Goal: Transaction & Acquisition: Obtain resource

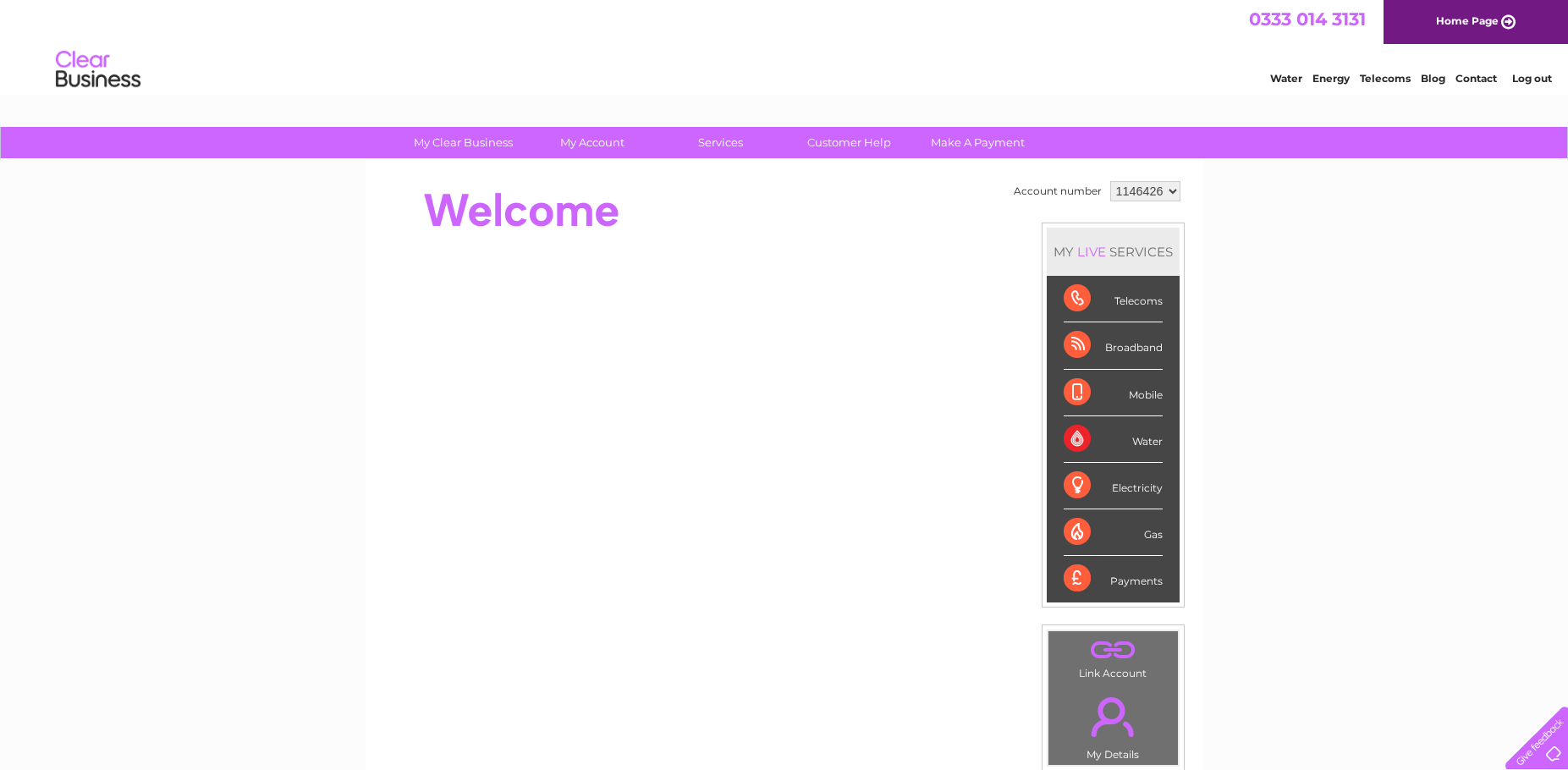
click at [1163, 193] on select "1146426 3023341" at bounding box center [1146, 191] width 70 height 20
click at [1542, 77] on link "Log out" at bounding box center [1532, 77] width 40 height 12
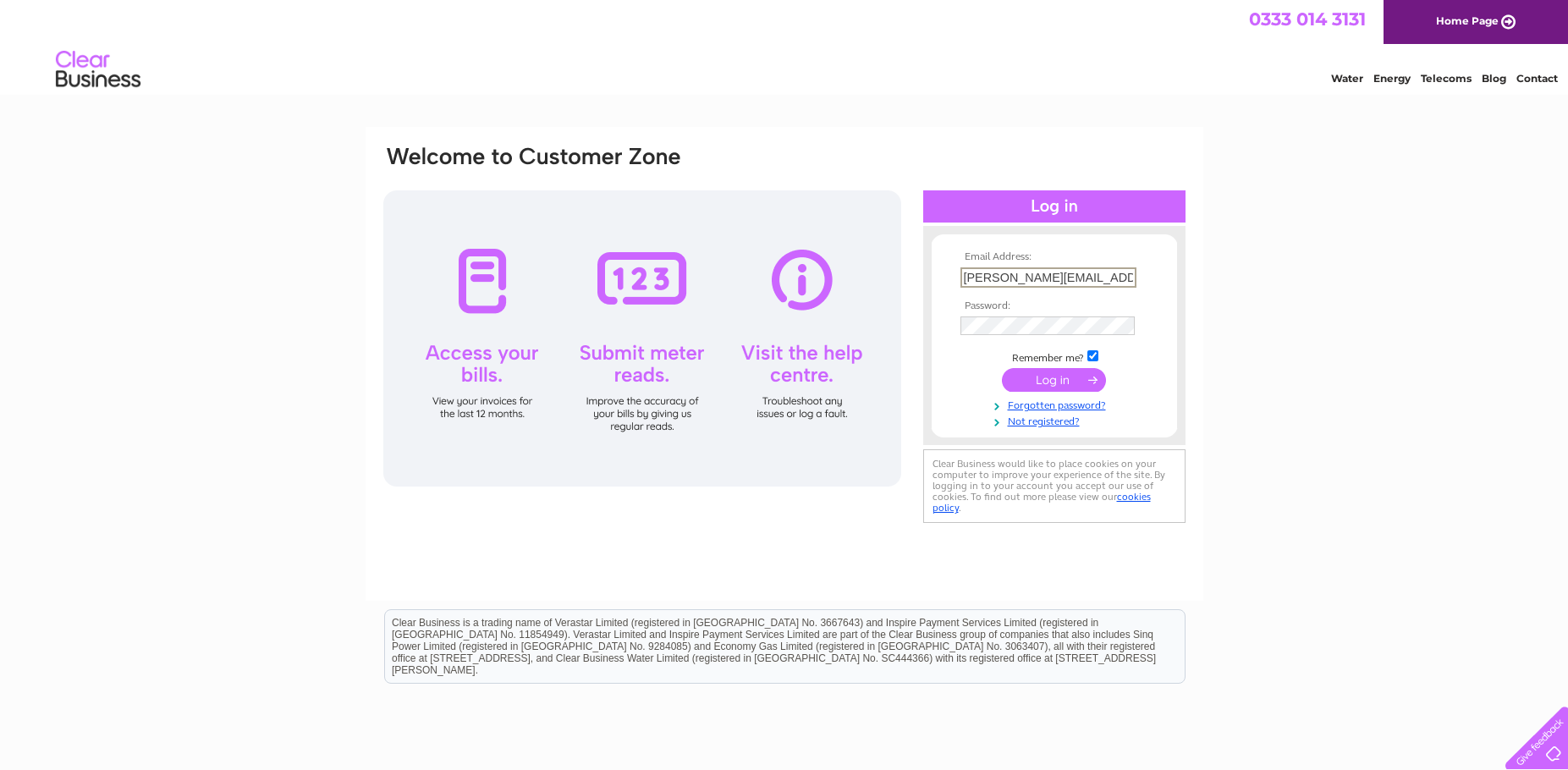
click at [1075, 272] on input "[PERSON_NAME][EMAIL_ADDRESS][PERSON_NAME][DOMAIN_NAME]" at bounding box center [1048, 277] width 176 height 20
type input "[EMAIL_ADDRESS][DOMAIN_NAME]"
click at [1065, 385] on input "submit" at bounding box center [1054, 378] width 104 height 24
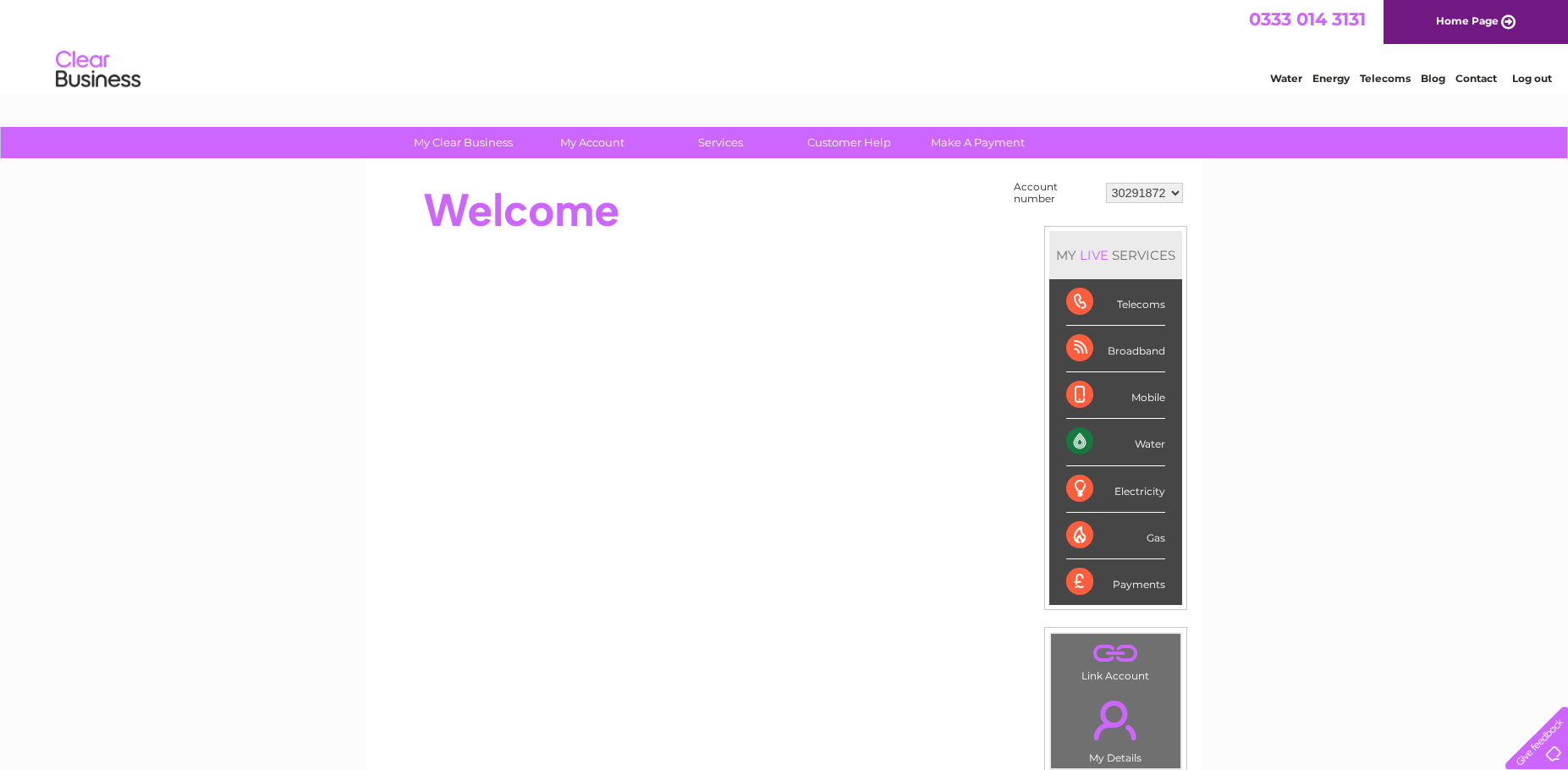
click at [1169, 197] on select "30291872" at bounding box center [1144, 192] width 77 height 20
click at [1106, 182] on select "30291872" at bounding box center [1144, 192] width 77 height 20
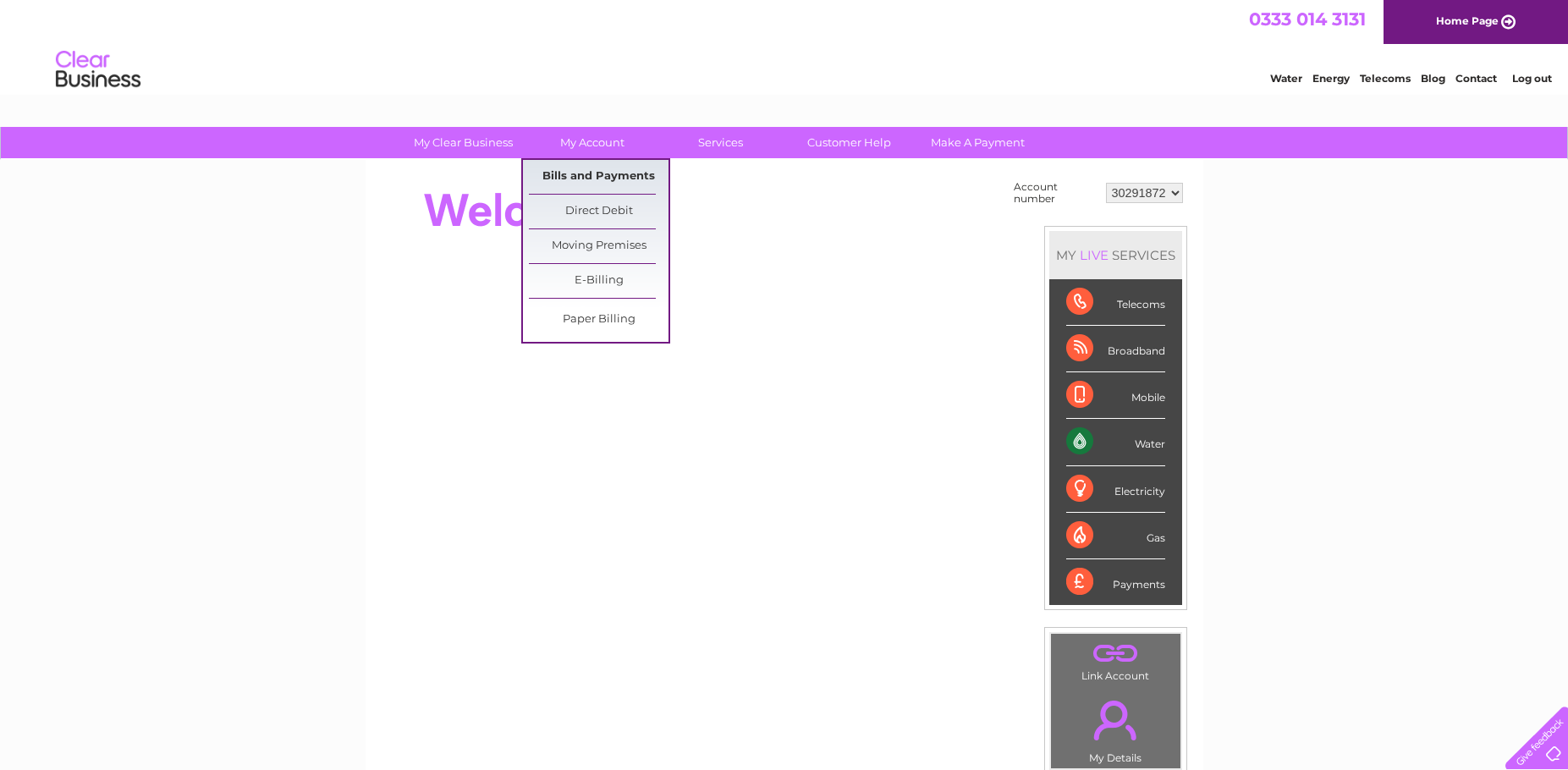
click at [590, 172] on link "Bills and Payments" at bounding box center [599, 177] width 140 height 34
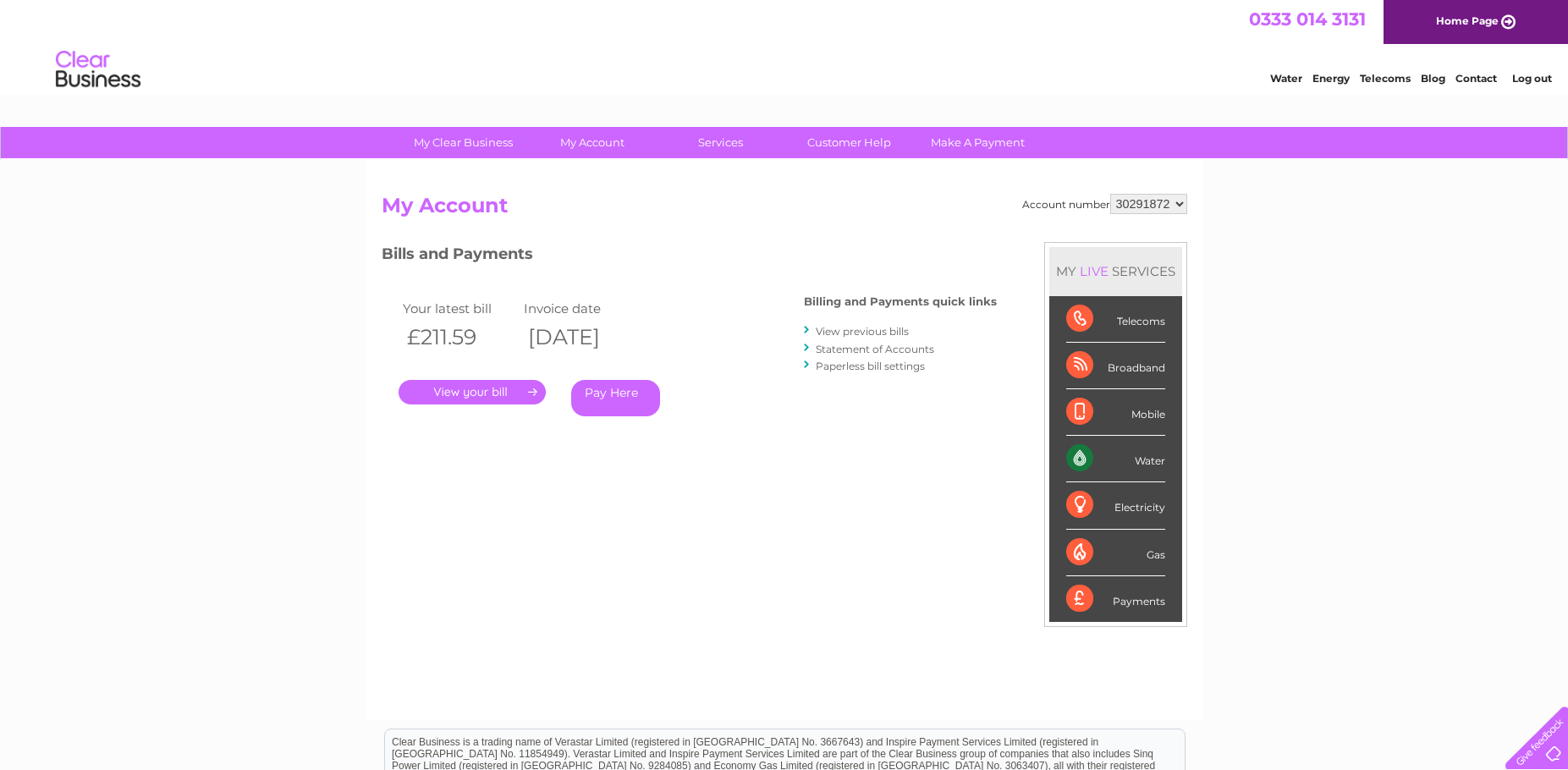
click at [505, 392] on link "." at bounding box center [473, 392] width 147 height 25
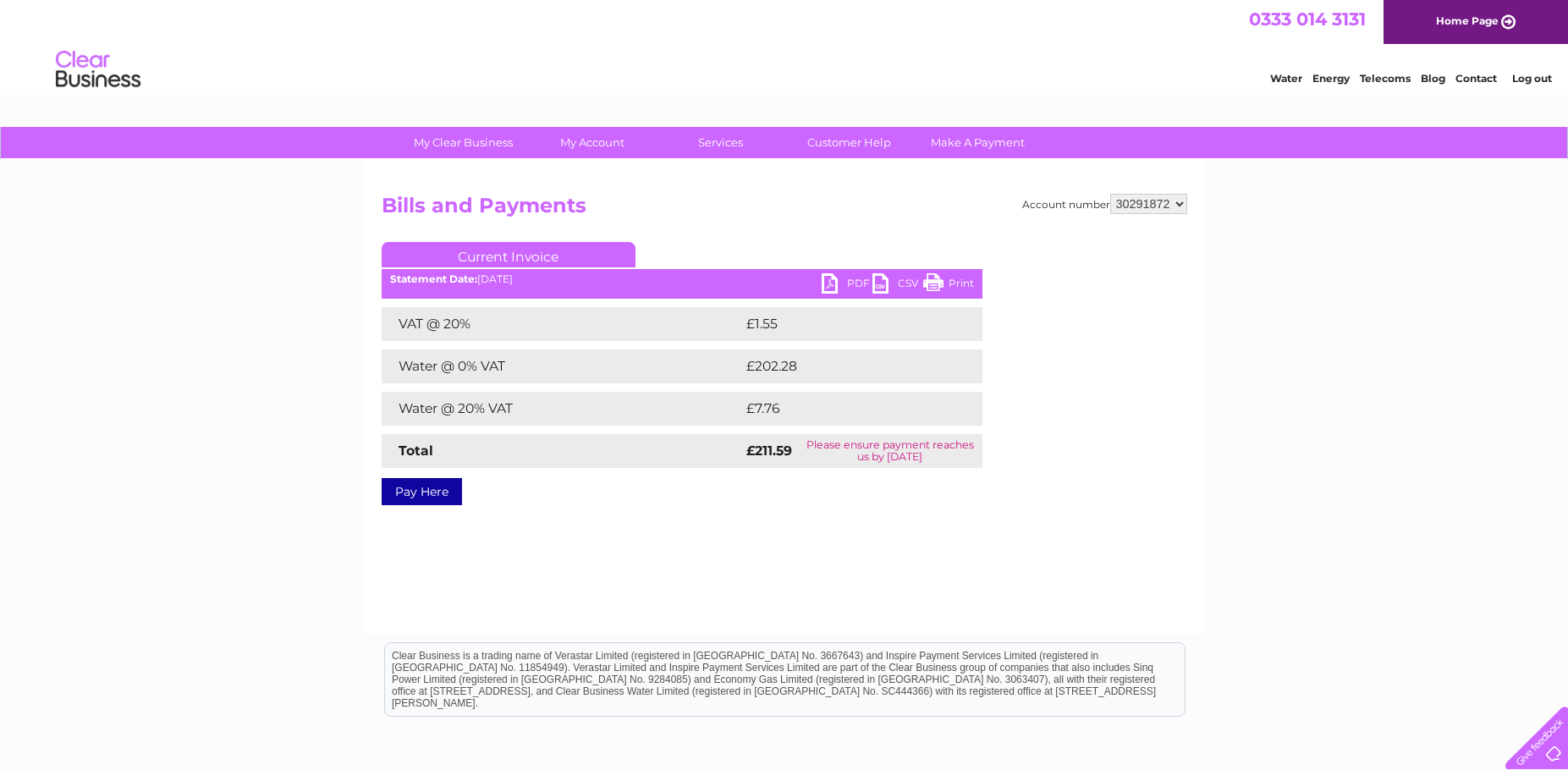
click at [836, 286] on link "PDF" at bounding box center [848, 285] width 51 height 25
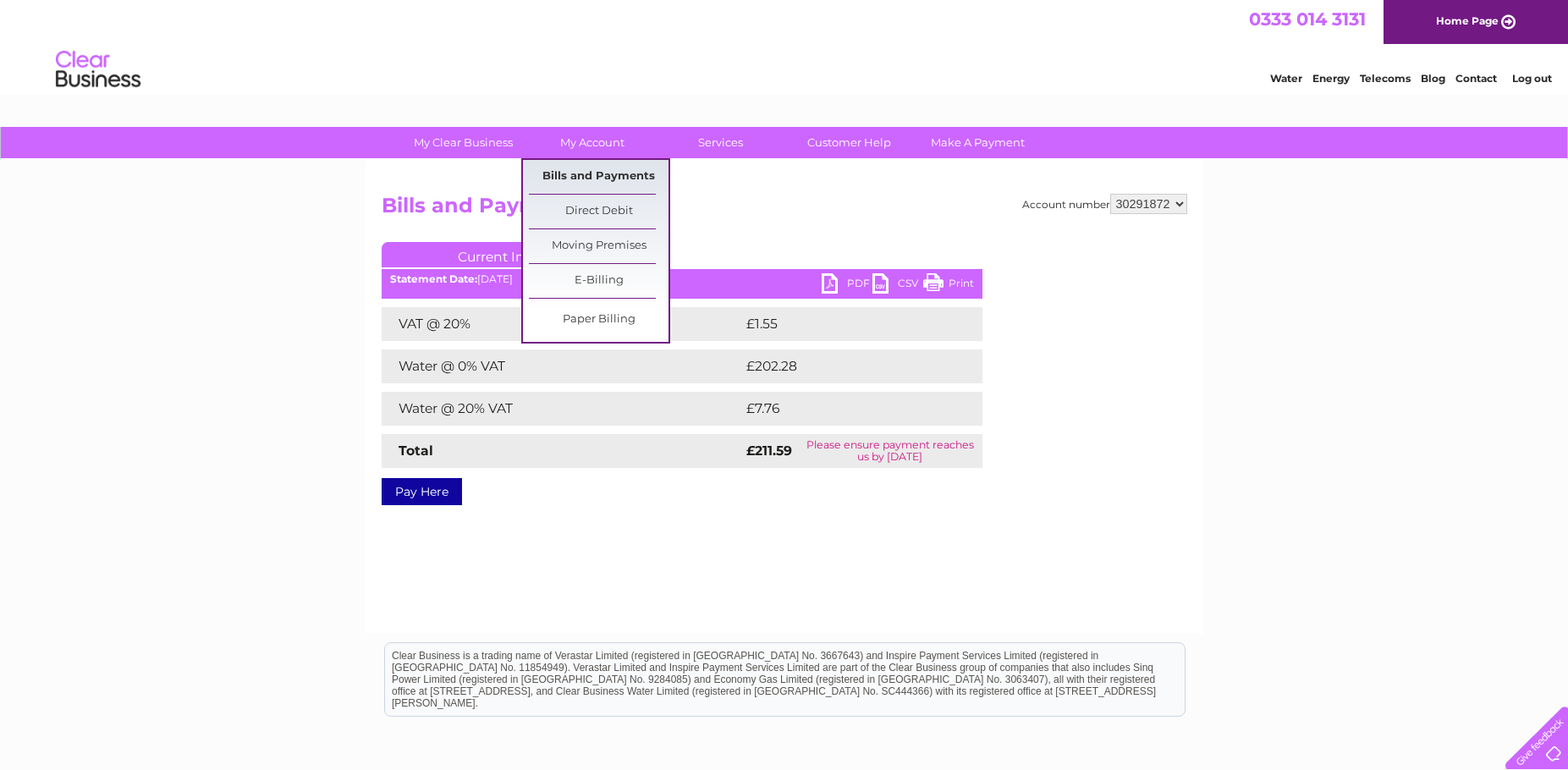
click at [595, 170] on link "Bills and Payments" at bounding box center [599, 177] width 140 height 34
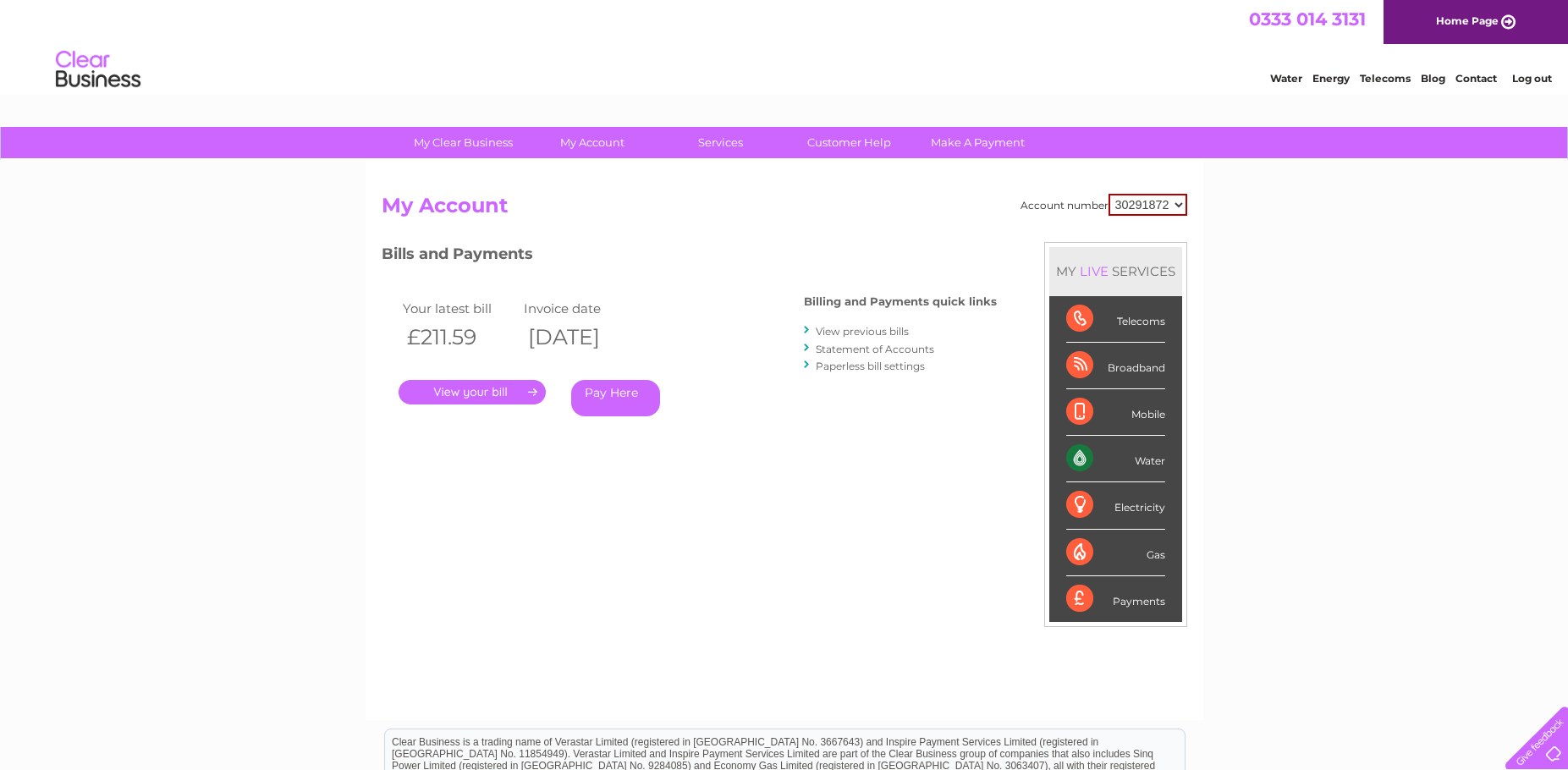
click at [894, 352] on link "Statement of Accounts" at bounding box center [874, 349] width 118 height 12
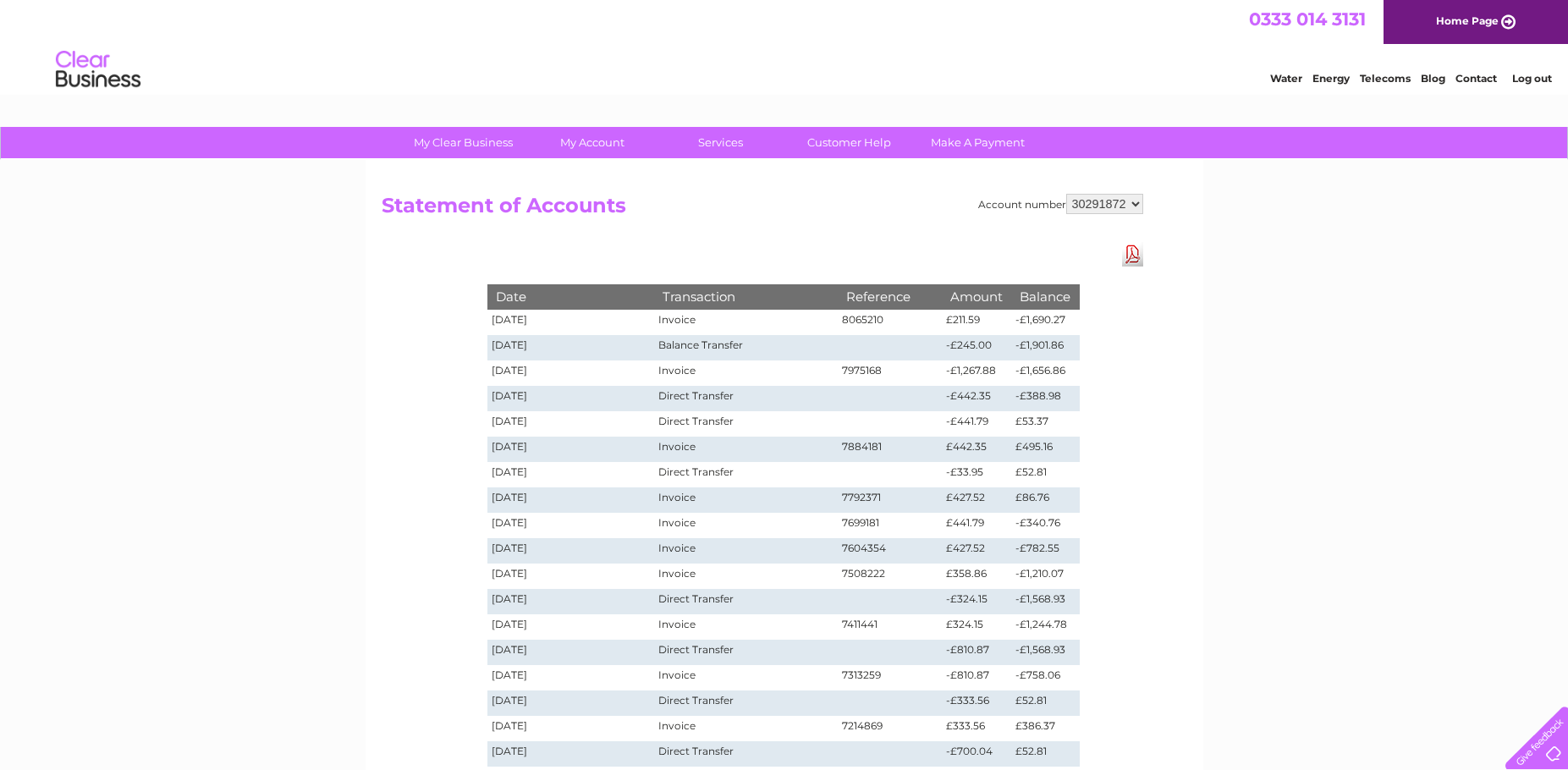
click at [1129, 263] on link "Download Pdf" at bounding box center [1132, 254] width 21 height 25
